Goal: Complete application form

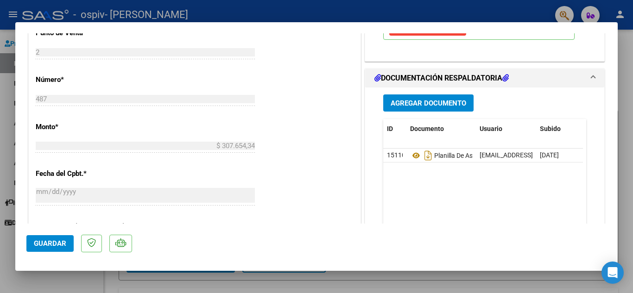
scroll to position [388, 0]
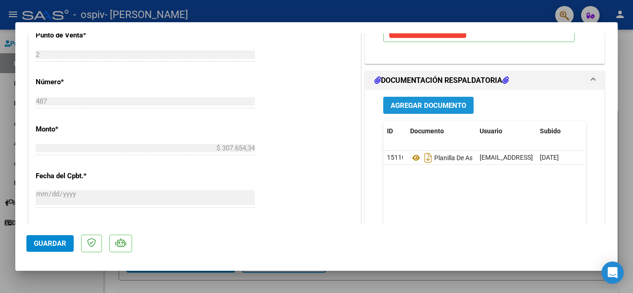
click at [446, 101] on span "Agregar Documento" at bounding box center [427, 105] width 75 height 8
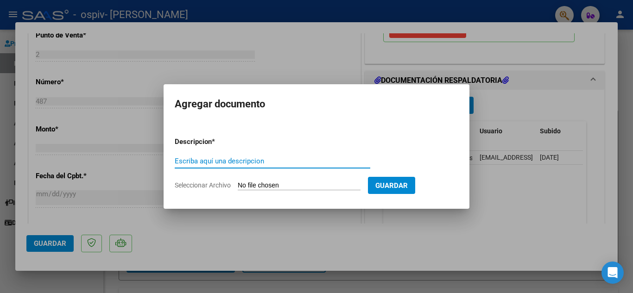
click at [296, 160] on input "Escriba aquí una descripcion" at bounding box center [272, 161] width 195 height 8
type input "PRESUPUESTO AUTORIZADO"
click at [281, 182] on input "Seleccionar Archivo" at bounding box center [299, 186] width 123 height 9
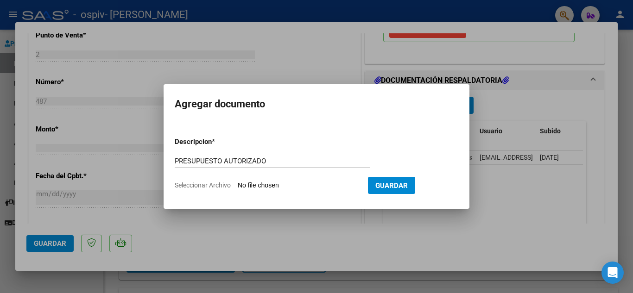
click at [226, 182] on span "Seleccionar Archivo" at bounding box center [203, 185] width 56 height 7
click at [238, 182] on input "Seleccionar Archivo" at bounding box center [299, 186] width 123 height 9
type input "C:\fakepath\[PERSON_NAME] AIN MAESTRA DE APOYO 2025.pdf"
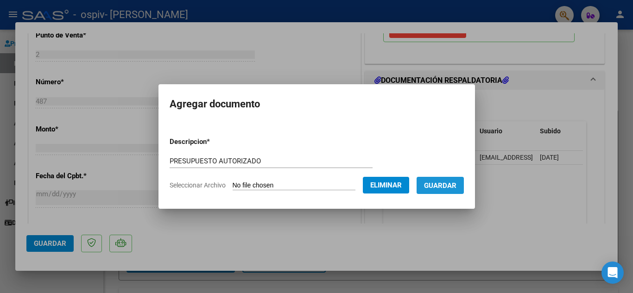
click at [452, 191] on button "Guardar" at bounding box center [439, 185] width 47 height 17
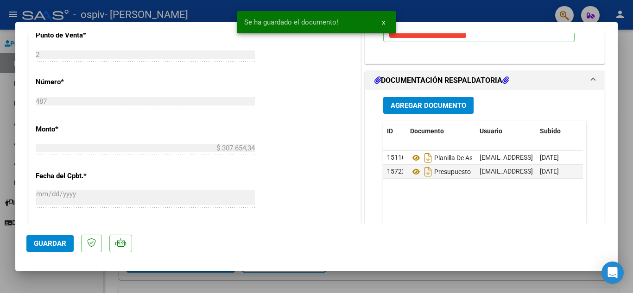
click at [540, 215] on datatable-body "15110 Planilla De Asistencia [EMAIL_ADDRESS][DOMAIN_NAME] - [PERSON_NAME] [DATE…" at bounding box center [483, 194] width 200 height 86
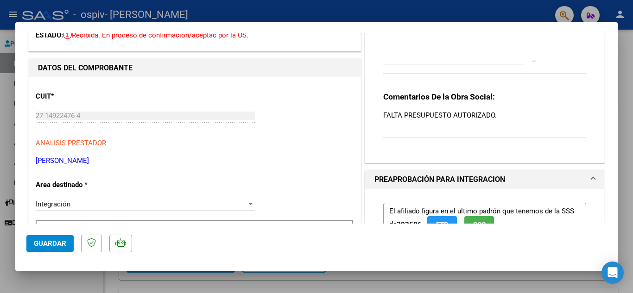
scroll to position [0, 0]
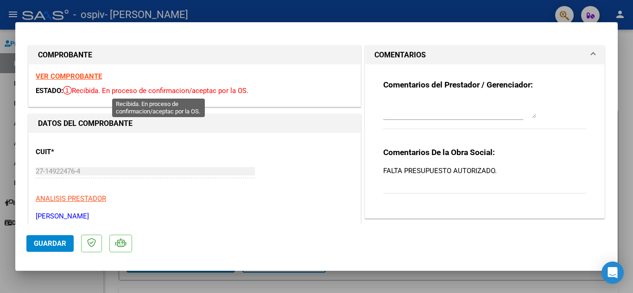
click at [149, 90] on span "Recibida. En proceso de confirmacion/aceptac por la OS." at bounding box center [155, 91] width 185 height 8
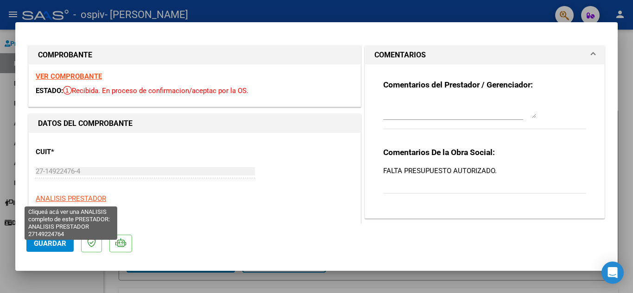
click at [82, 196] on span "ANALISIS PRESTADOR" at bounding box center [71, 199] width 70 height 8
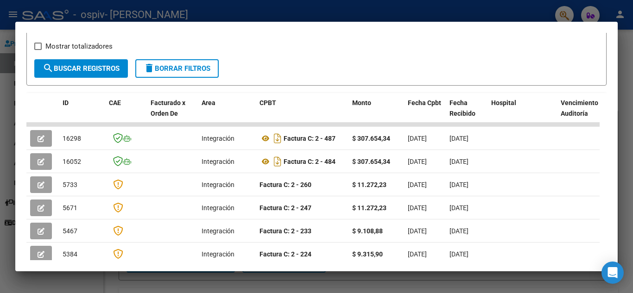
scroll to position [162, 0]
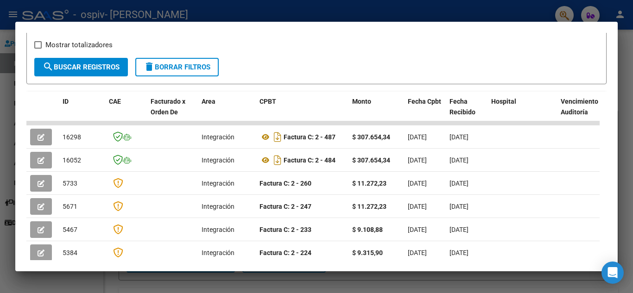
drag, startPoint x: 619, startPoint y: 123, endPoint x: 625, endPoint y: 34, distance: 88.7
click at [625, 34] on div at bounding box center [316, 146] width 633 height 293
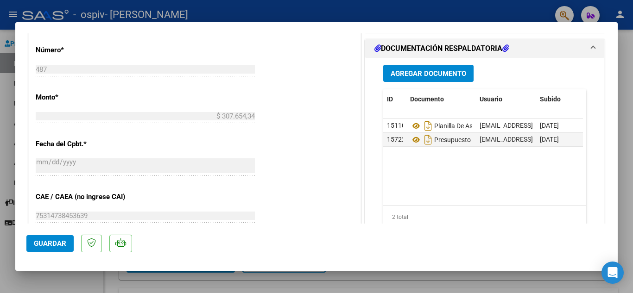
scroll to position [433, 0]
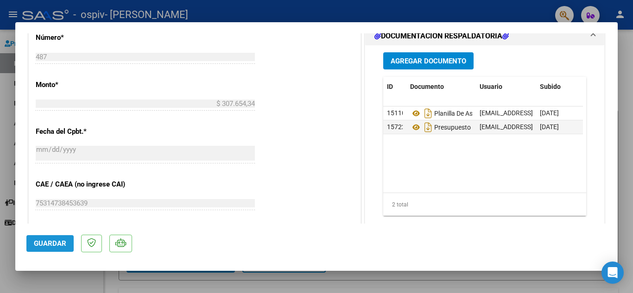
click at [43, 239] on button "Guardar" at bounding box center [49, 243] width 47 height 17
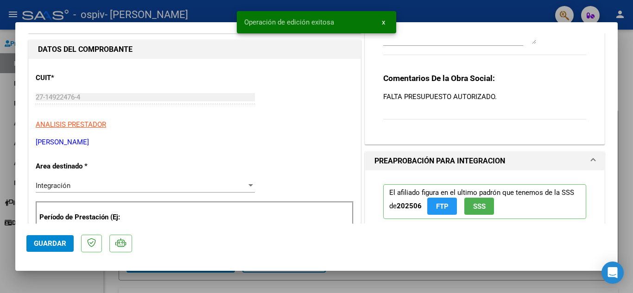
scroll to position [0, 0]
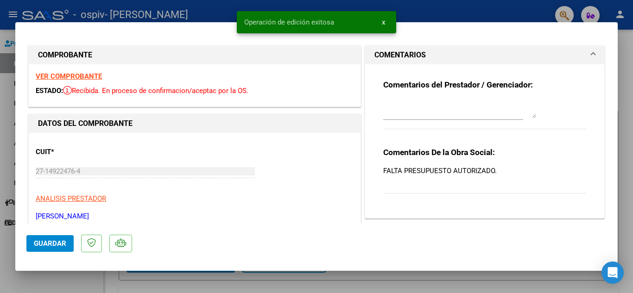
click at [523, 17] on div at bounding box center [316, 146] width 633 height 293
